Goal: Navigation & Orientation: Find specific page/section

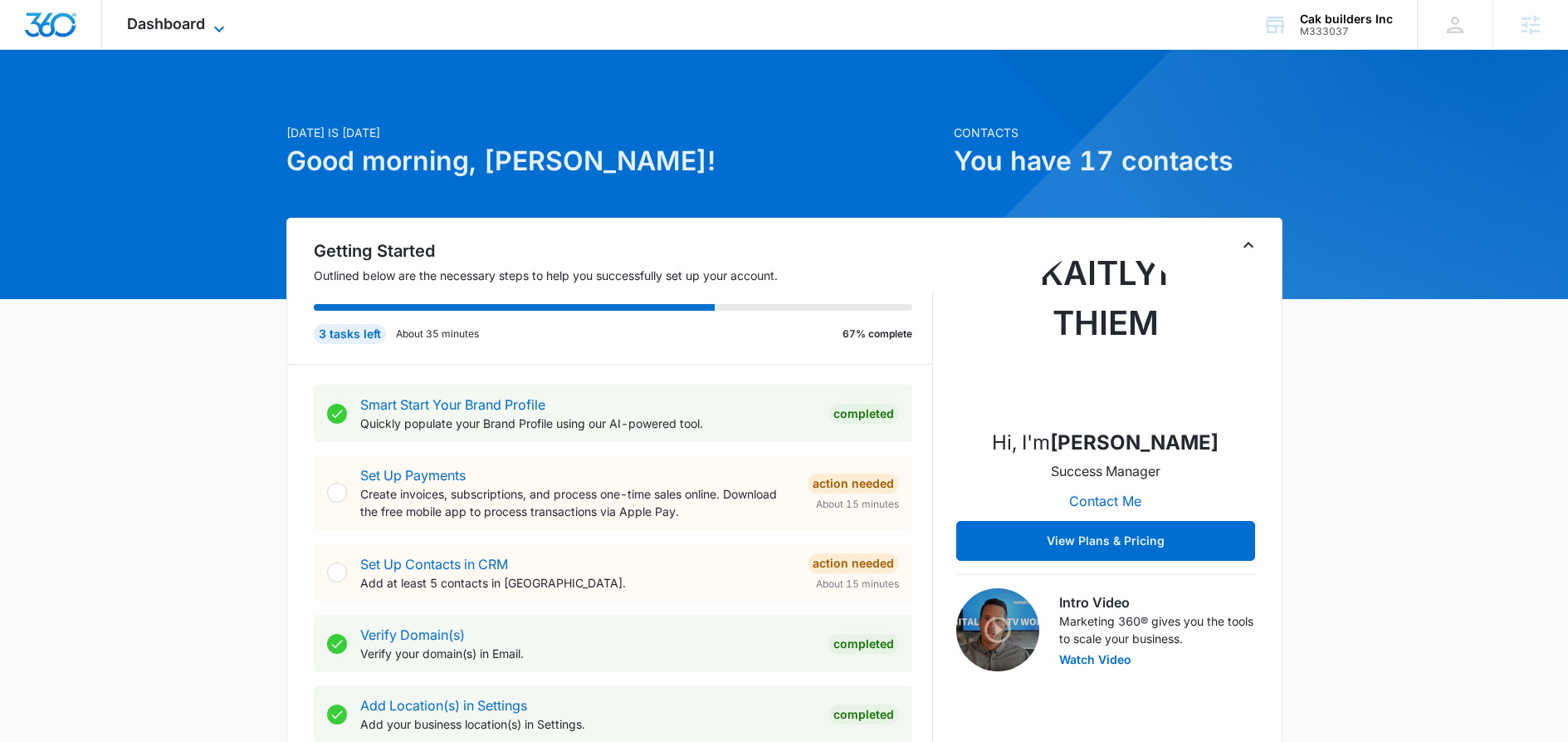
click at [212, 23] on icon at bounding box center [219, 29] width 20 height 20
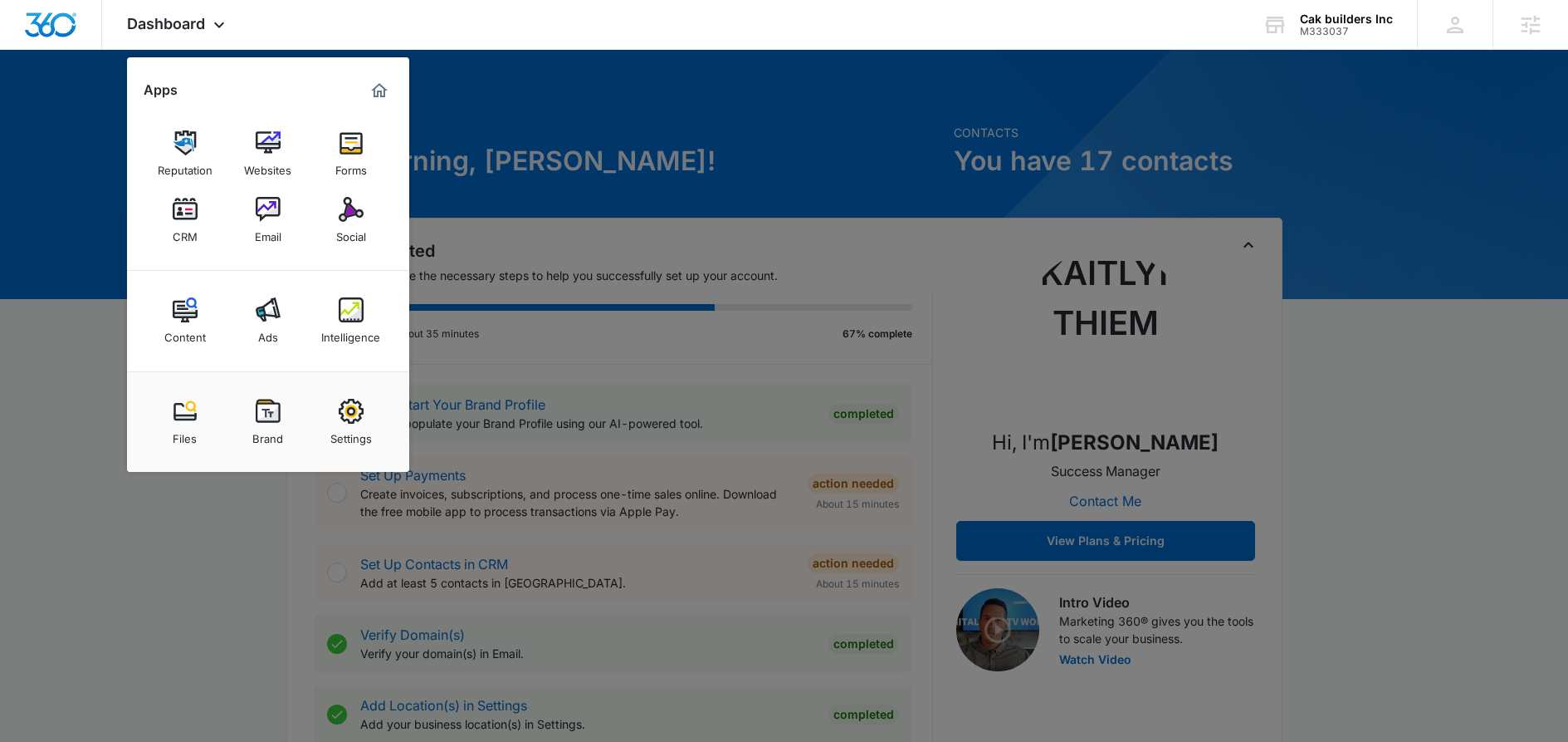
click at [268, 419] on img at bounding box center [268, 411] width 25 height 25
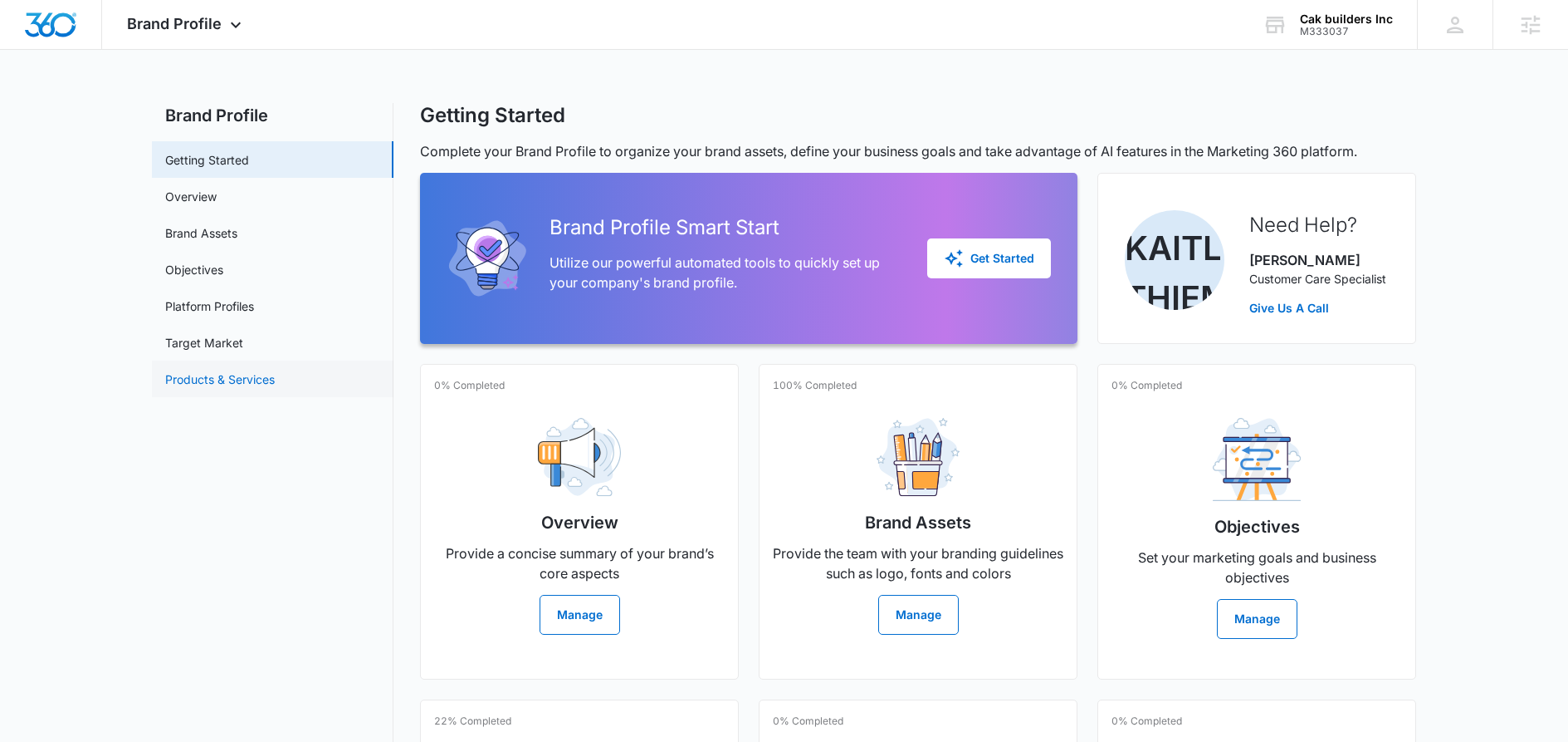
click at [257, 381] on link "Products & Services" at bounding box center [220, 379] width 109 height 18
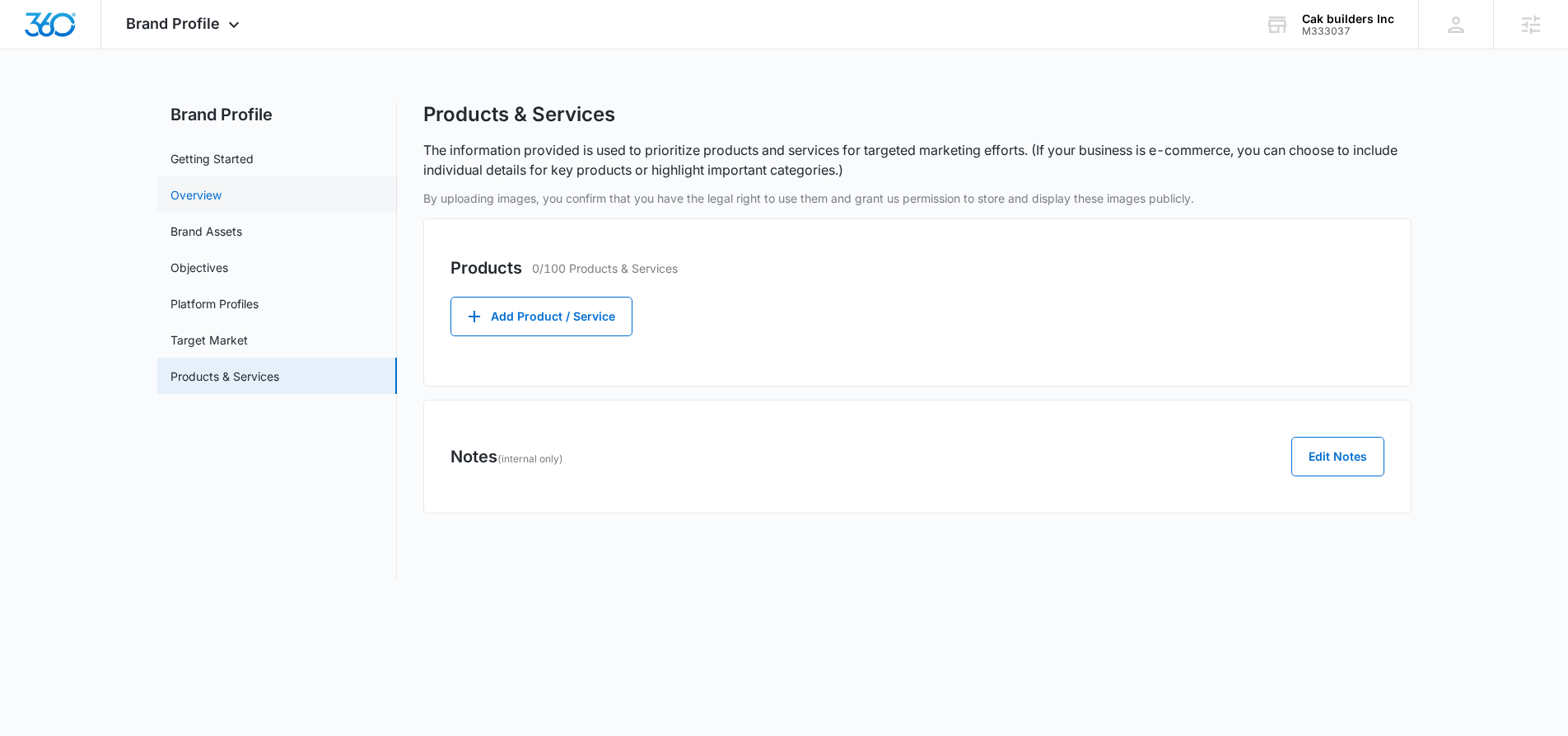
click at [201, 191] on link "Overview" at bounding box center [196, 195] width 51 height 17
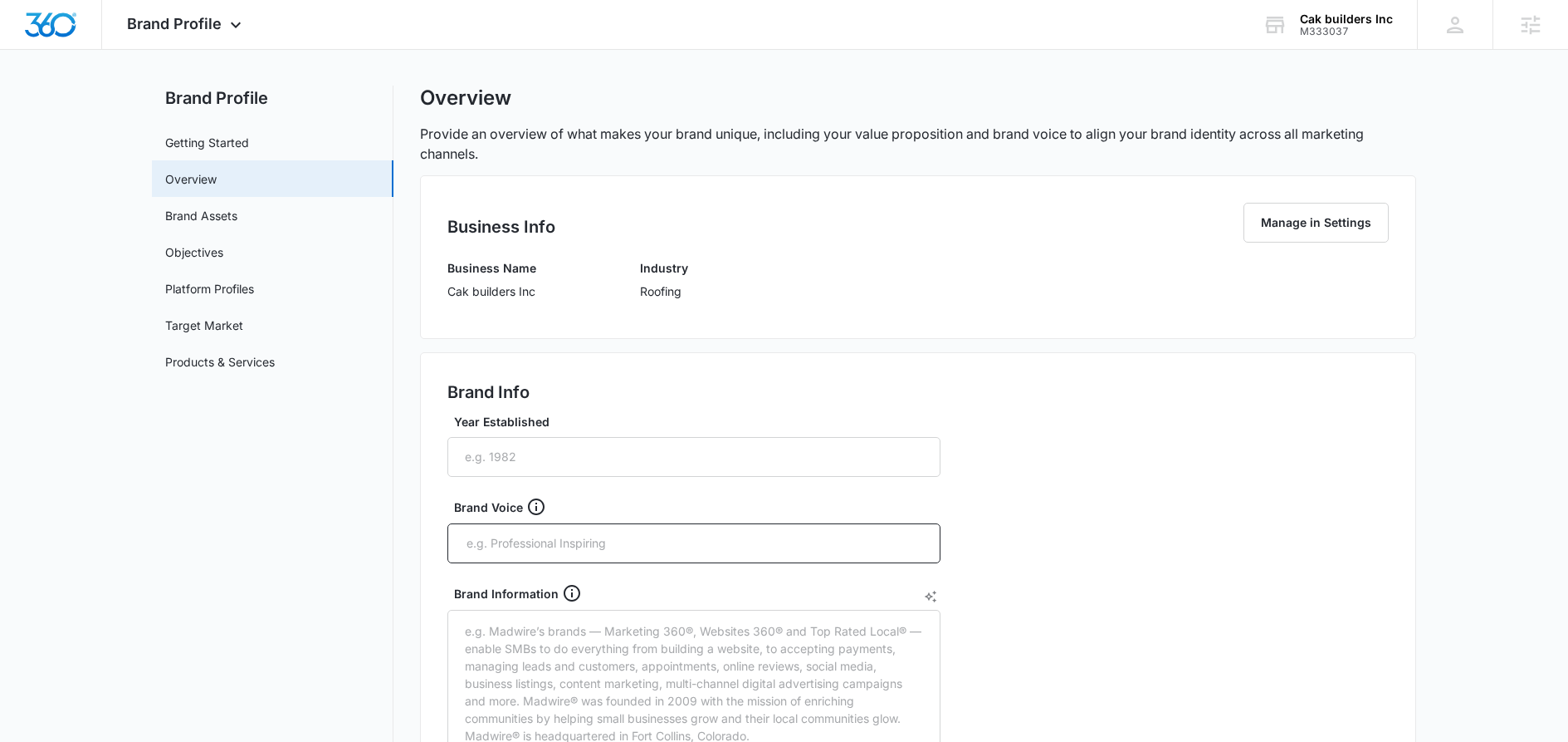
scroll to position [26, 0]
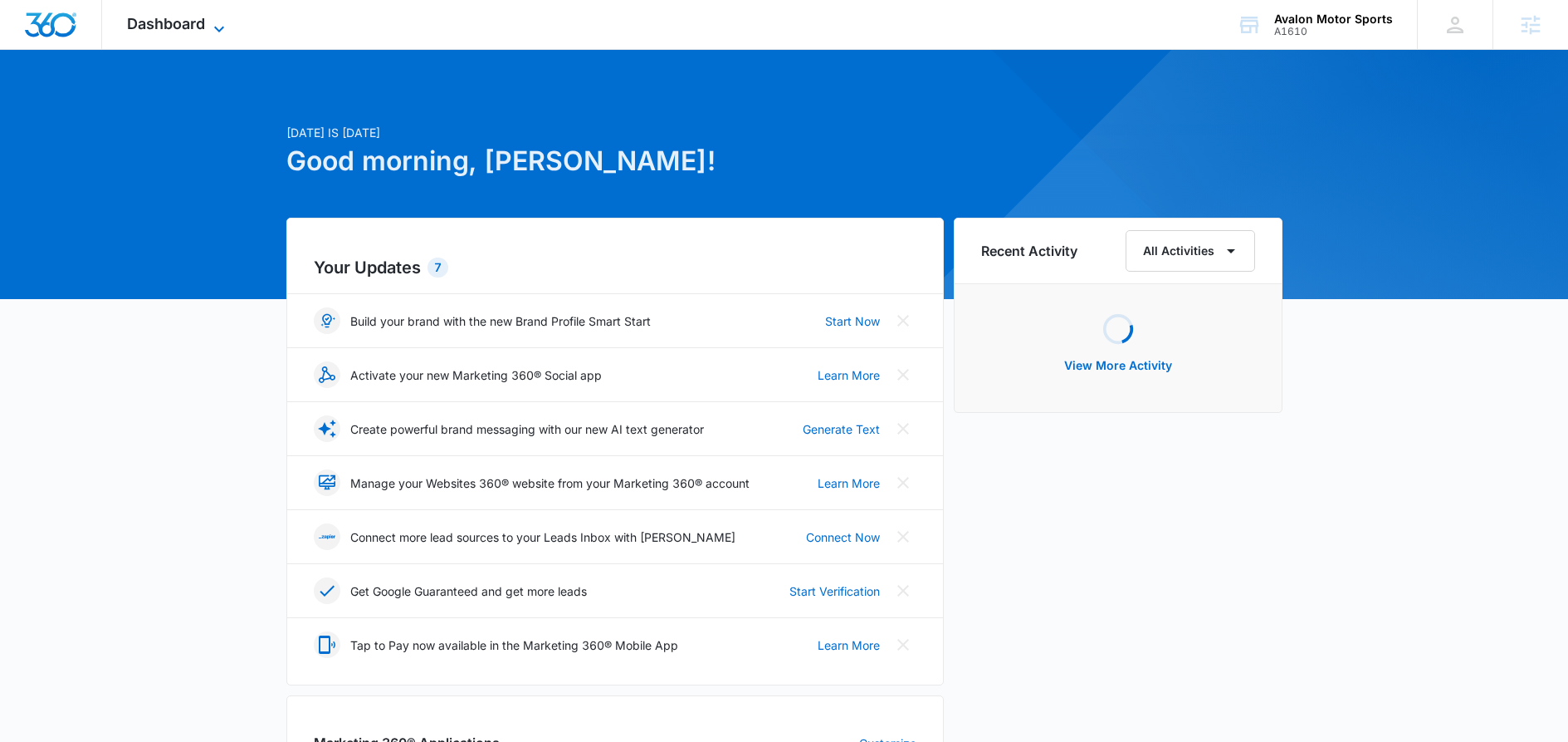
click at [214, 26] on icon at bounding box center [218, 28] width 10 height 6
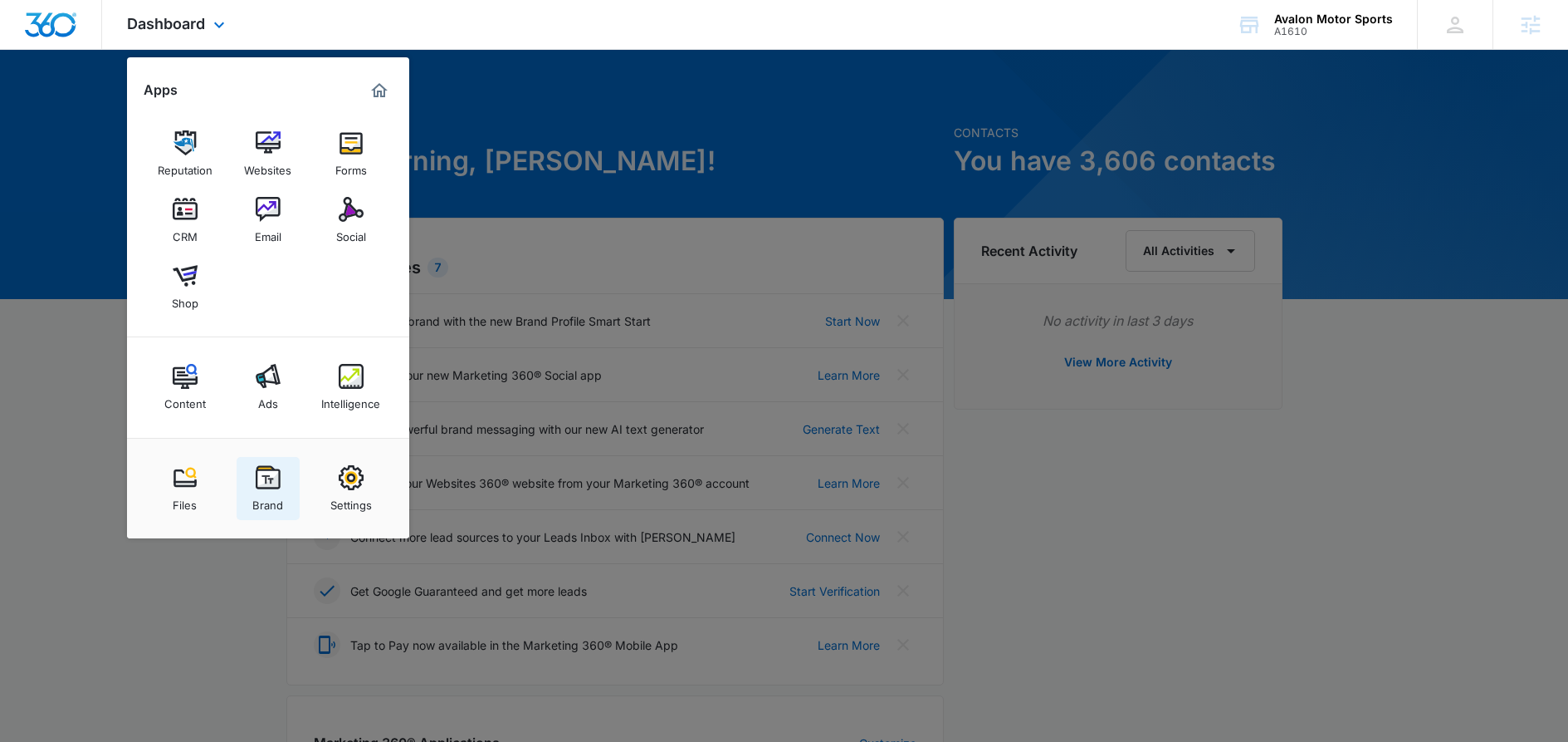
click at [273, 491] on div "Brand" at bounding box center [268, 501] width 31 height 22
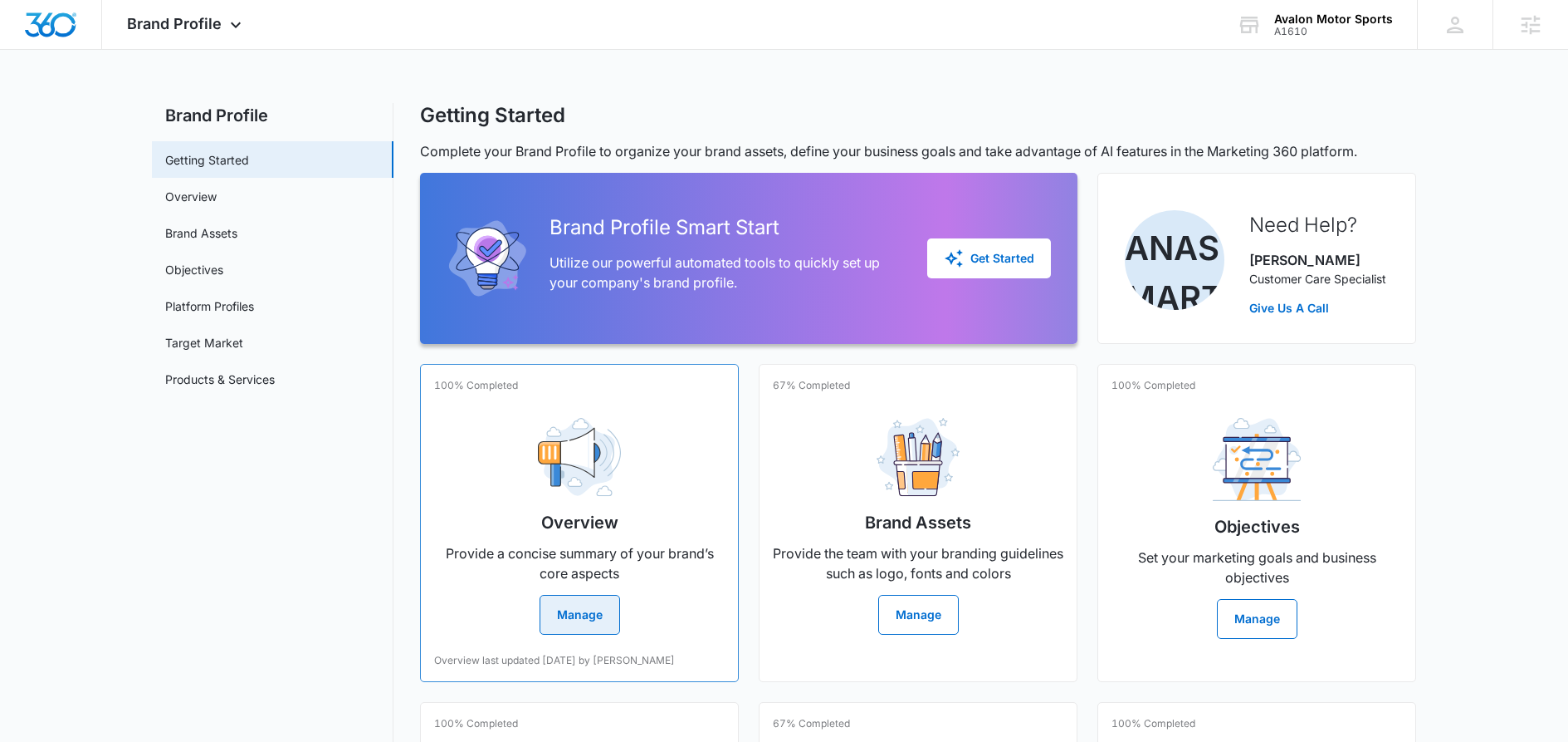
click at [576, 627] on button "Manage" at bounding box center [580, 614] width 80 height 40
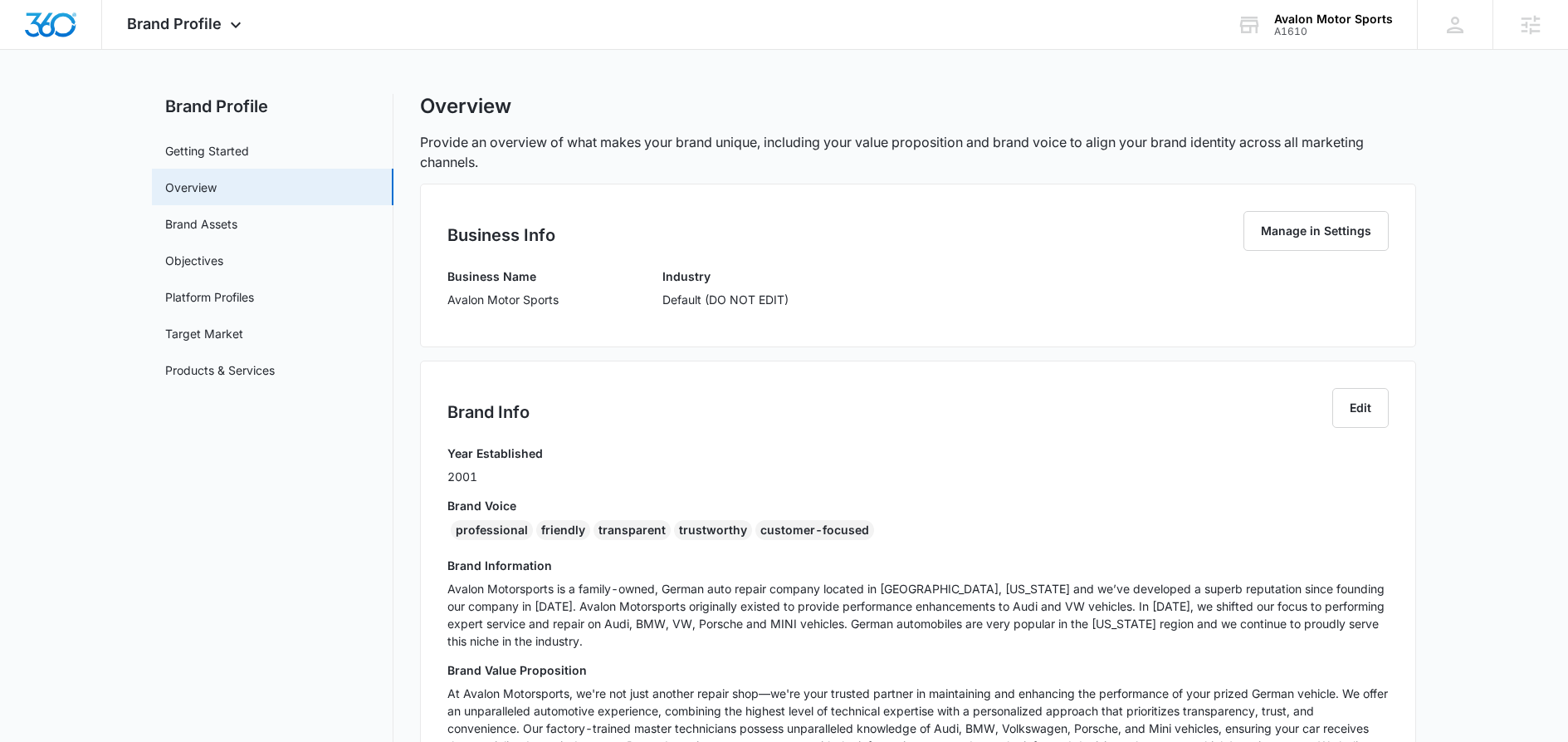
scroll to position [19, 0]
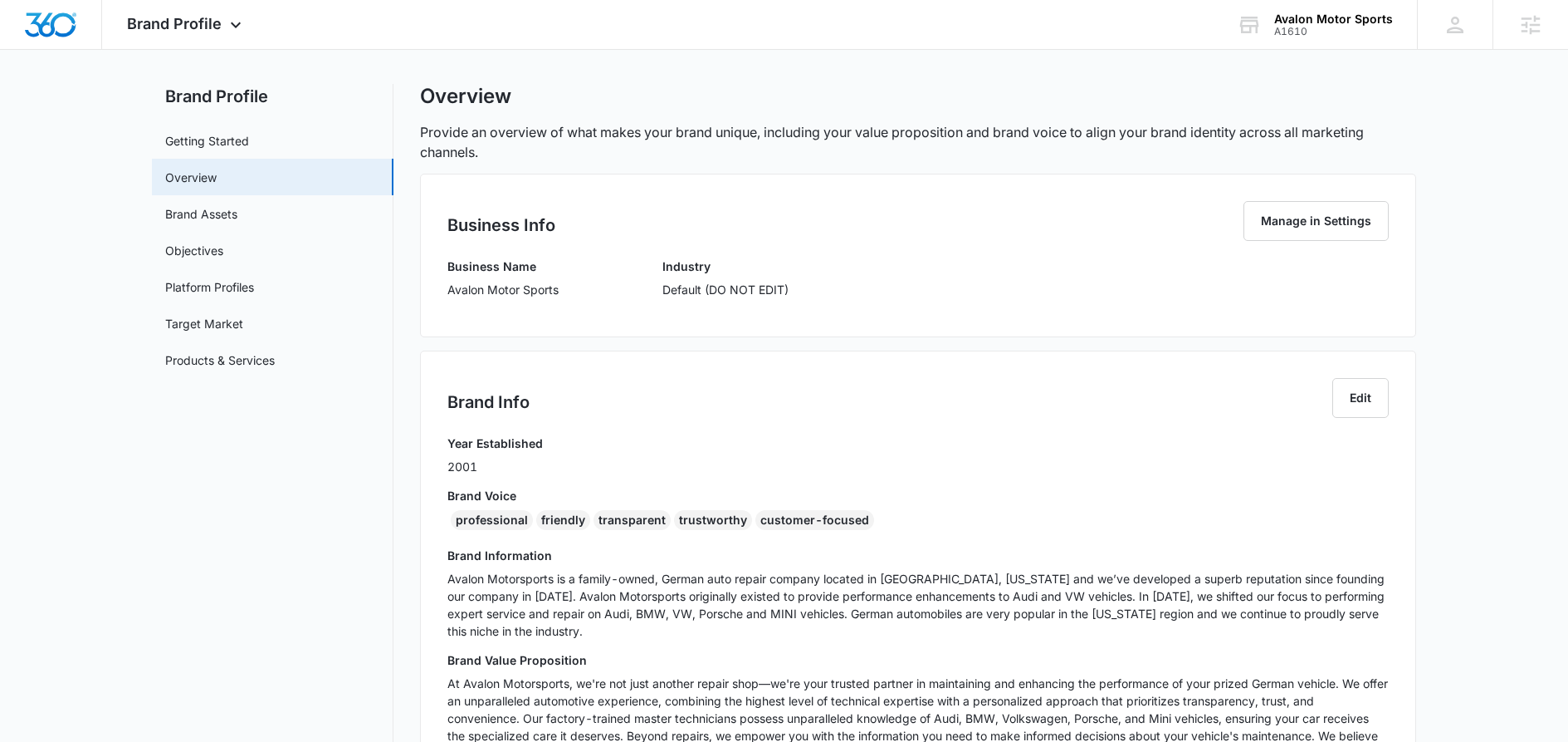
click at [455, 518] on div "professional" at bounding box center [492, 520] width 82 height 20
drag, startPoint x: 455, startPoint y: 518, endPoint x: 810, endPoint y: 528, distance: 355.1
click at [810, 528] on div "professional friendly transparent trustworthy customer-focused" at bounding box center [918, 523] width 942 height 26
copy div "professional friendly transparent trustworthy customer-focused"
click at [236, 20] on icon at bounding box center [235, 29] width 20 height 20
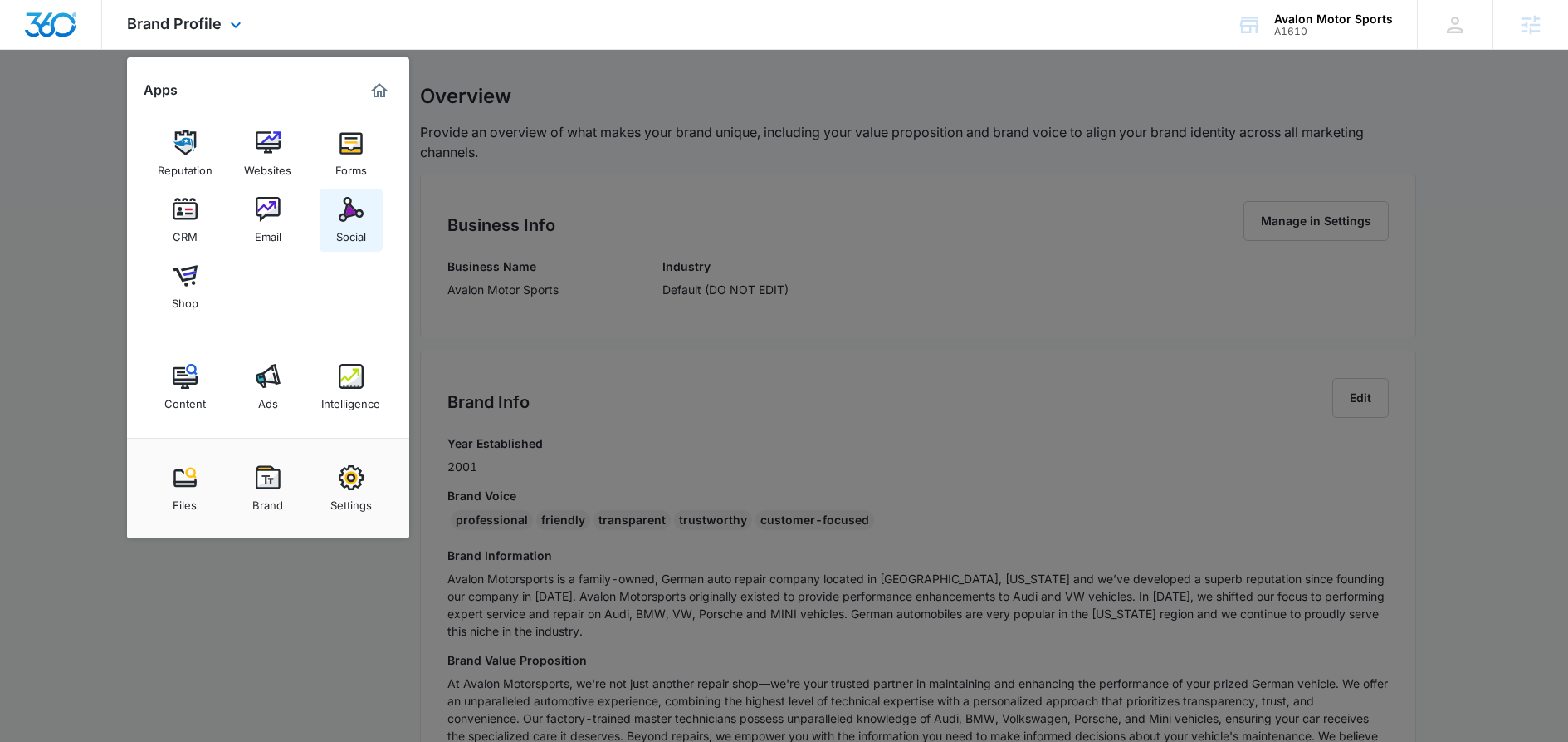
click at [343, 206] on img at bounding box center [351, 209] width 25 height 25
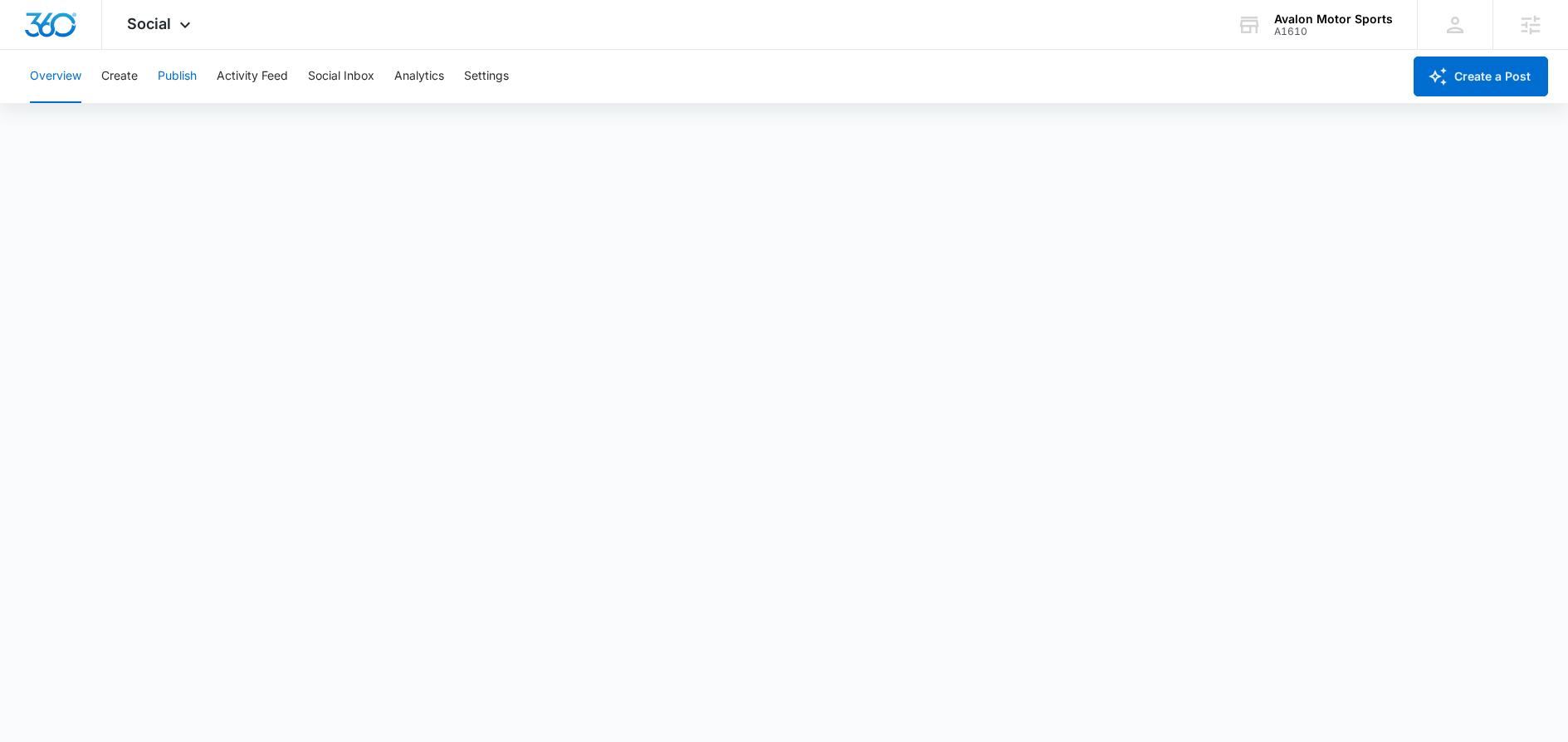
click at [186, 81] on button "Publish" at bounding box center [177, 77] width 39 height 53
click at [108, 78] on button "Create" at bounding box center [119, 77] width 36 height 53
click at [171, 126] on button "Approvals" at bounding box center [162, 127] width 55 height 47
click at [100, 122] on button "Content Library" at bounding box center [72, 127] width 85 height 47
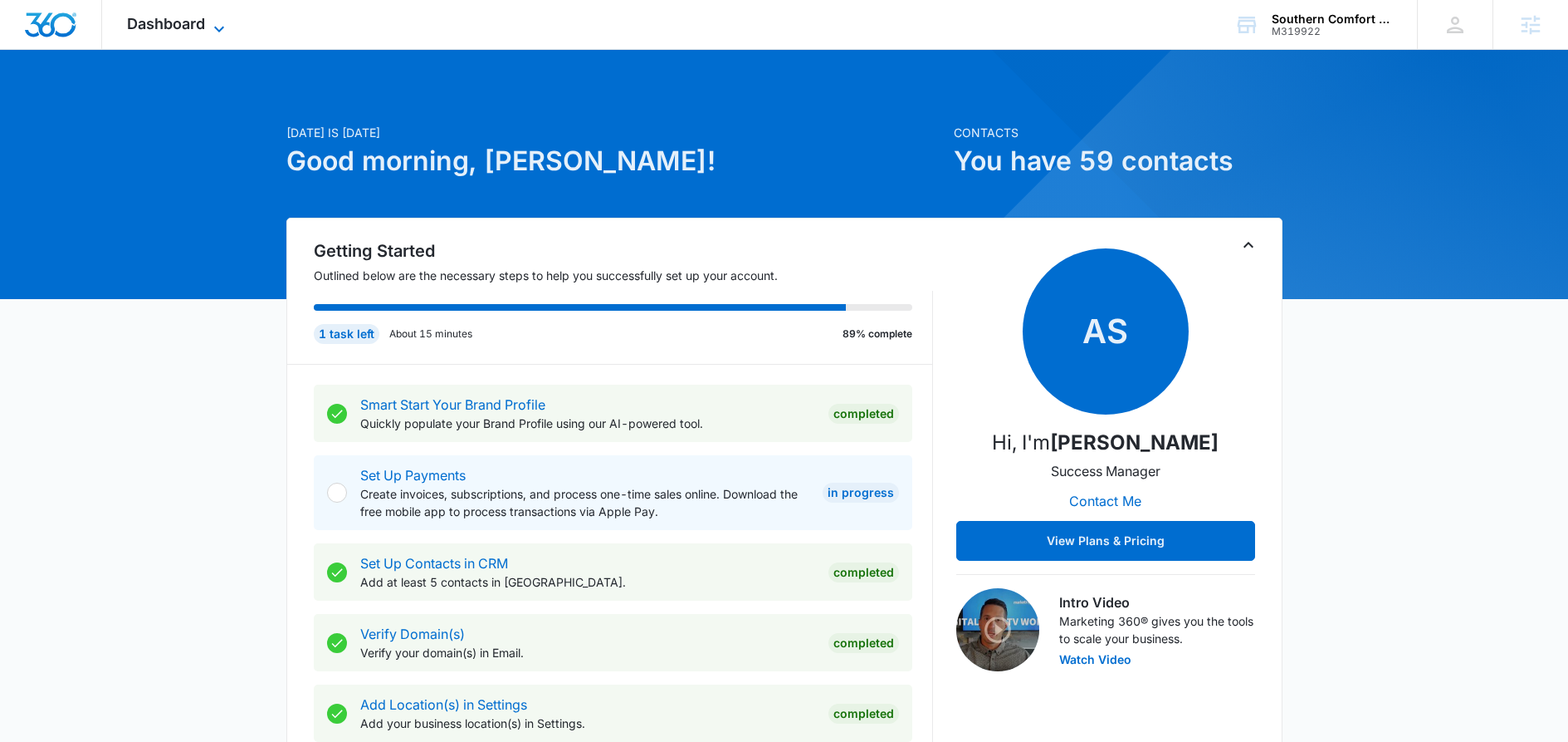
click at [184, 23] on span "Dashboard" at bounding box center [166, 24] width 78 height 18
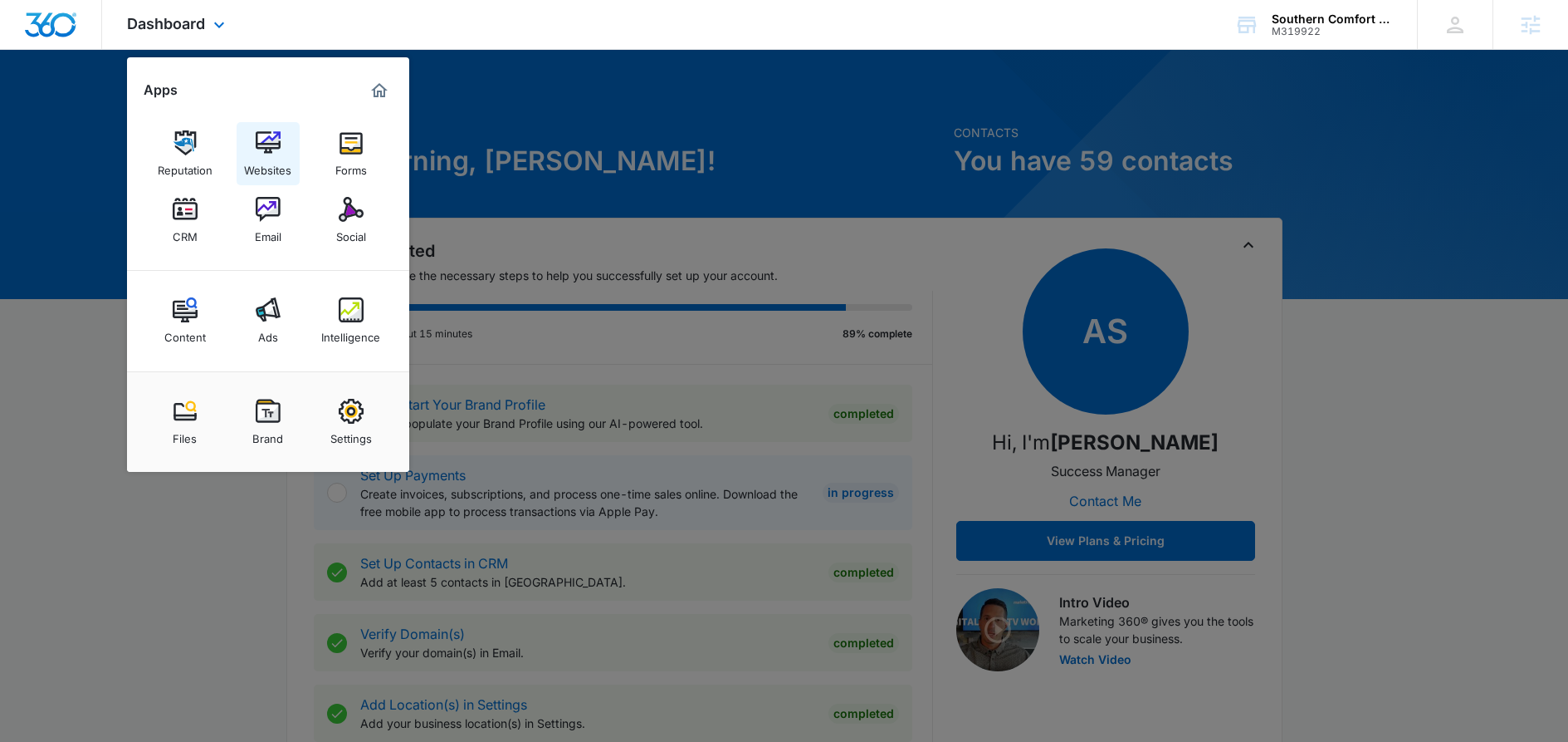
click at [280, 159] on div "Websites" at bounding box center [268, 166] width 48 height 22
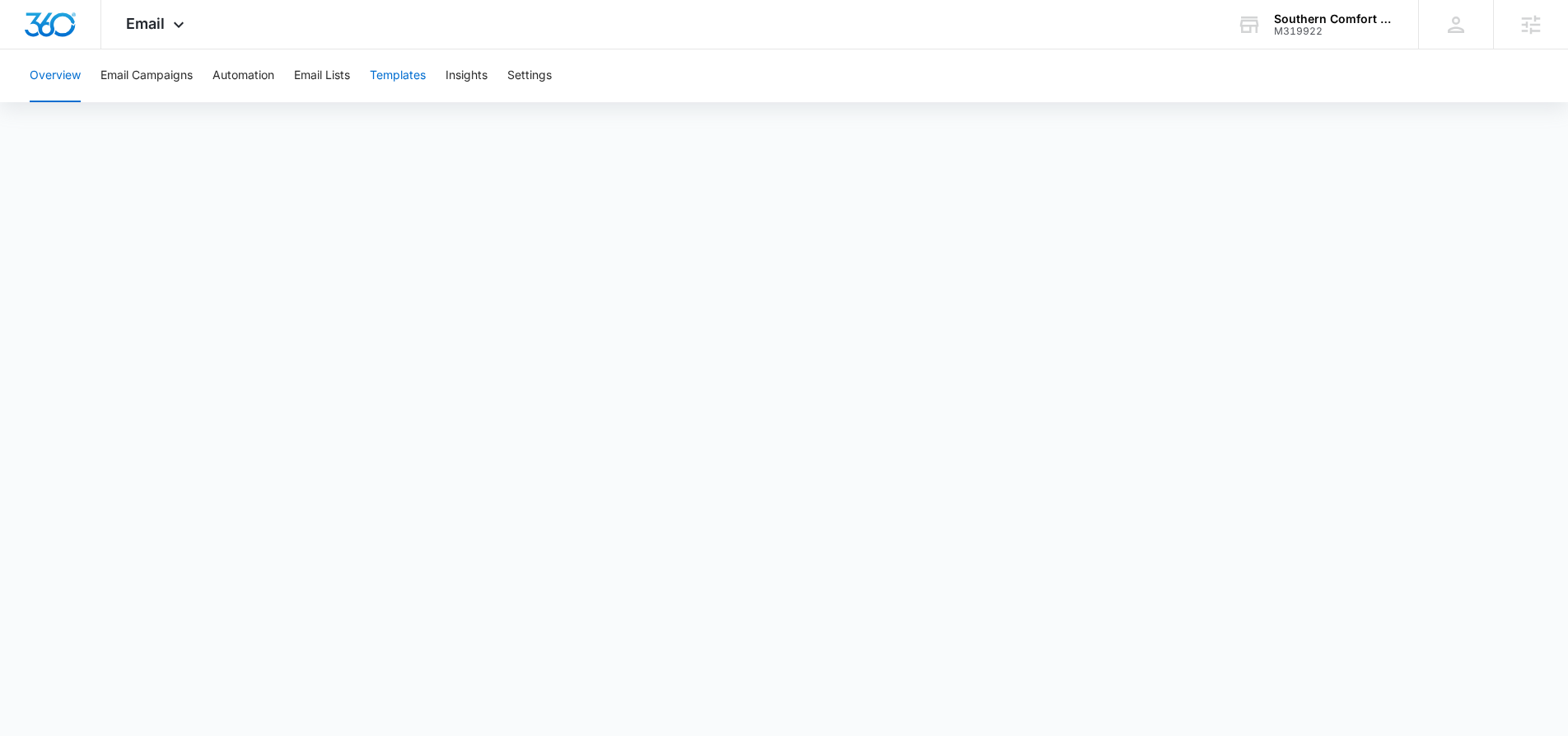
click at [400, 76] on button "Templates" at bounding box center [397, 76] width 56 height 52
click at [170, 31] on icon at bounding box center [178, 29] width 20 height 20
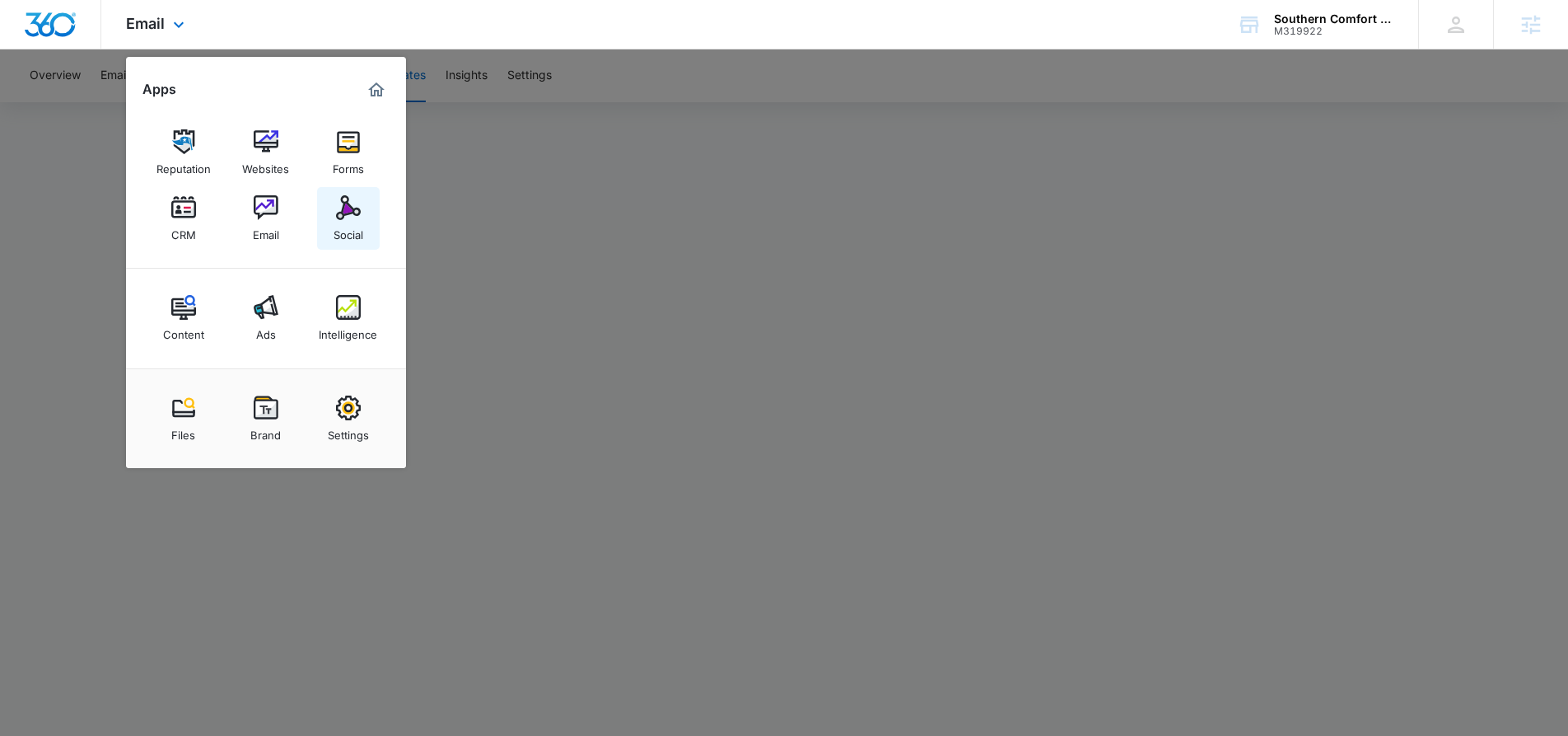
click at [346, 214] on img at bounding box center [349, 207] width 24 height 24
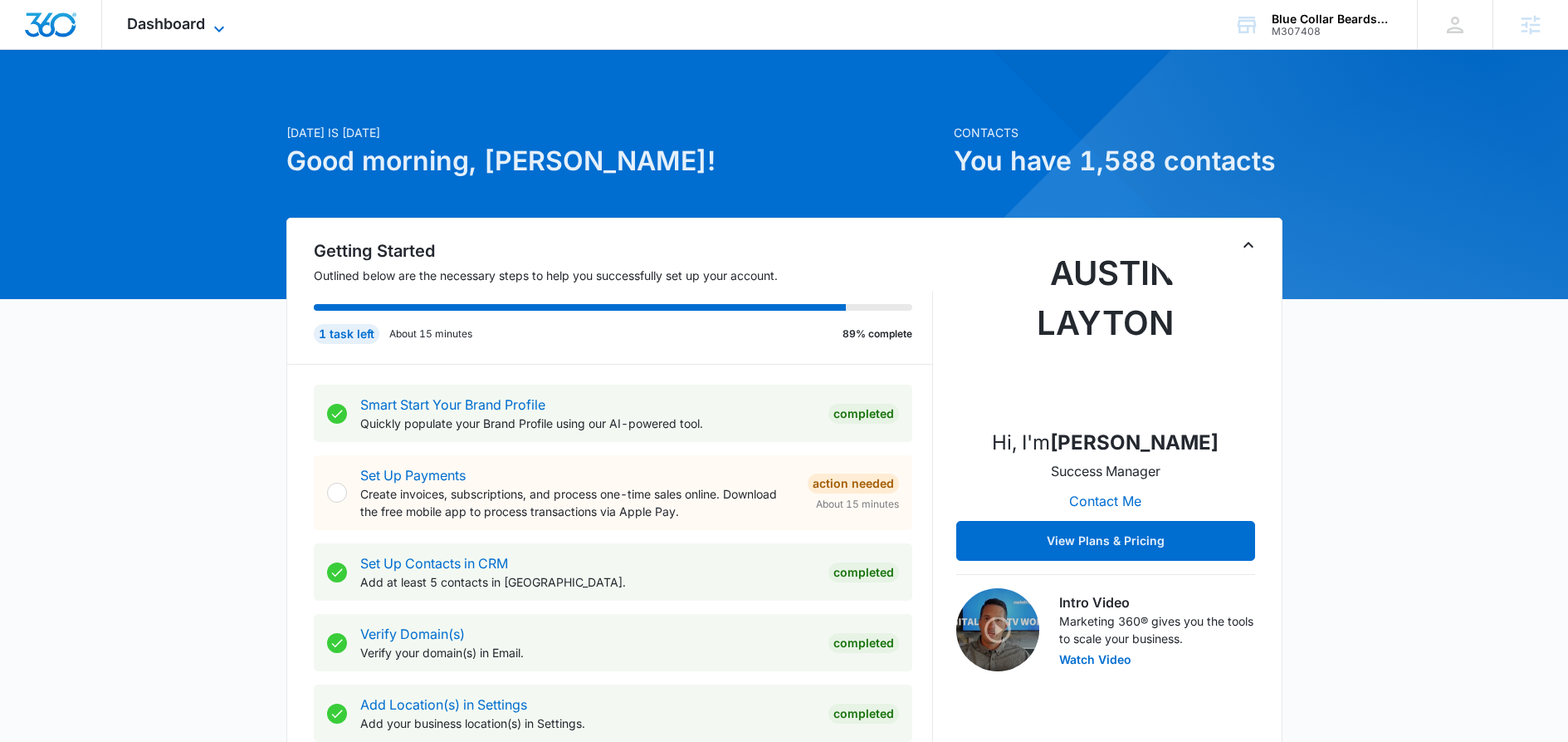
click at [224, 23] on icon at bounding box center [219, 29] width 20 height 20
